Goal: Information Seeking & Learning: Learn about a topic

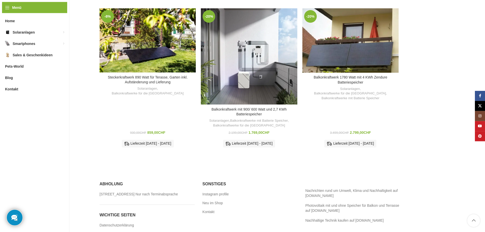
scroll to position [335, 0]
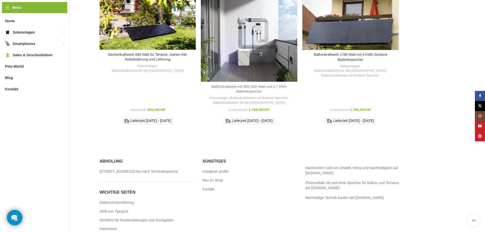
click at [233, 85] on link "Balkonkraftwerk mit 900/ 600 Watt und 2,7 KWh Batteriespeicher" at bounding box center [248, 89] width 75 height 9
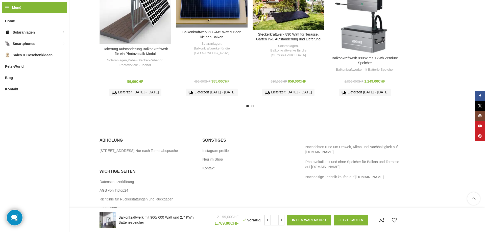
scroll to position [1184, 0]
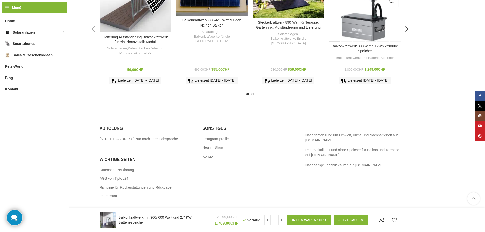
click at [361, 49] on div "Balkonkraftwerk 890 W mit 1 kWh Zendure Speicher Balkonkraftwerke mit Batterie …" at bounding box center [364, 66] width 71 height 43
click at [363, 44] on link "Balkonkraftwerk 890 W mit 1 kWh Zendure Speicher" at bounding box center [364, 48] width 66 height 9
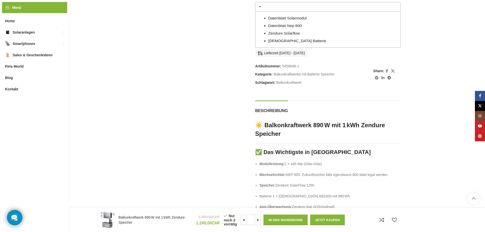
scroll to position [335, 0]
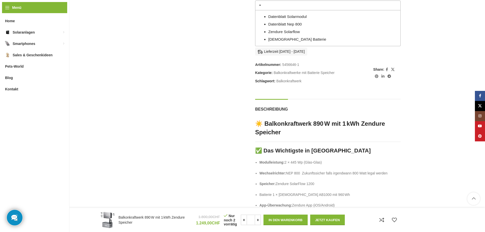
click at [298, 16] on link "Datenblatt Solarmodul" at bounding box center [287, 16] width 38 height 4
click at [288, 23] on link "Datenblatt Nep 800" at bounding box center [285, 24] width 34 height 4
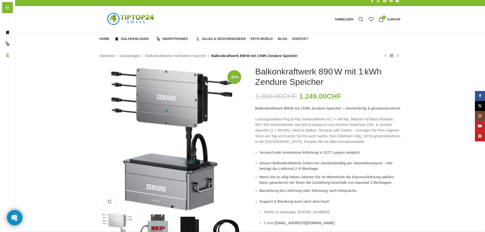
scroll to position [0, 0]
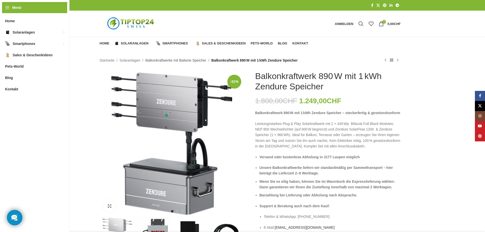
click at [185, 60] on link "Balkonkraftwerke mit Batterie Speicher" at bounding box center [175, 61] width 61 height 6
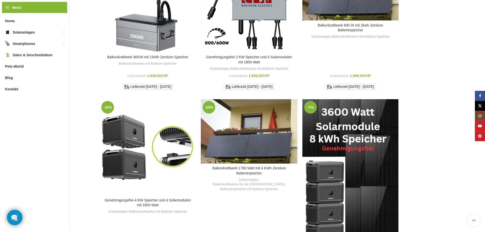
scroll to position [309, 0]
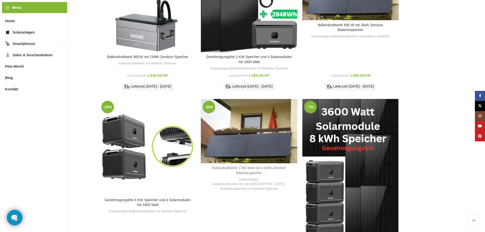
click at [252, 166] on link "Balkonkraftwerk 1780 Watt mit 4 KWh Zendure Batteriespeicher" at bounding box center [248, 170] width 73 height 9
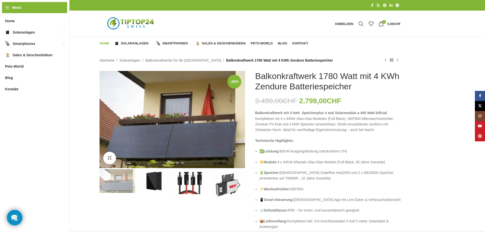
click at [104, 42] on span "Home" at bounding box center [104, 43] width 10 height 4
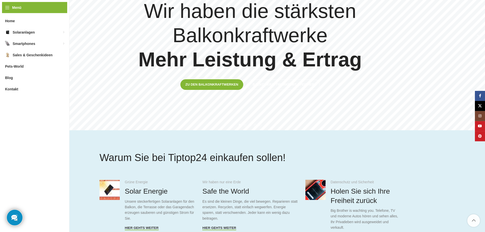
scroll to position [129, 0]
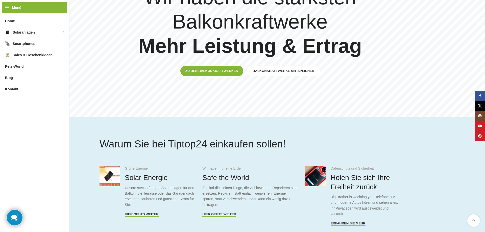
click at [271, 74] on link "Balkonkraftwerke mit Speicher" at bounding box center [283, 71] width 73 height 11
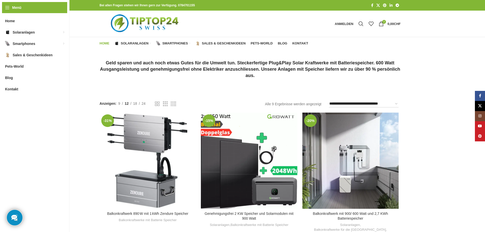
click at [105, 44] on span "Home" at bounding box center [104, 43] width 10 height 4
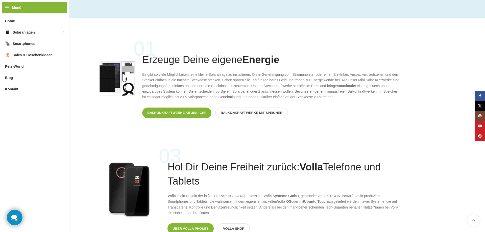
scroll to position [386, 0]
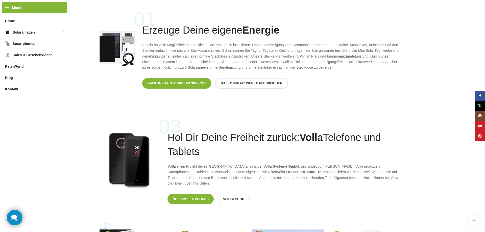
click at [266, 84] on span "Balkonkraftwerke mit Speicher" at bounding box center [252, 83] width 62 height 4
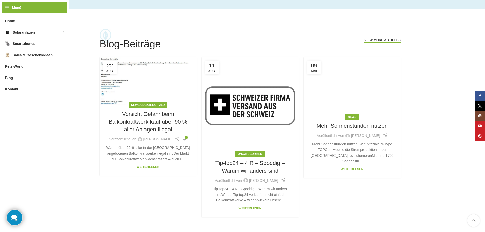
scroll to position [1133, 0]
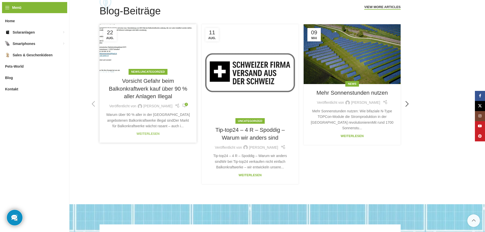
click at [147, 135] on link "Weiterlesen" at bounding box center [148, 134] width 23 height 4
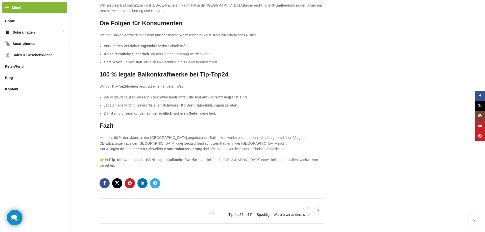
scroll to position [566, 0]
